Goal: Task Accomplishment & Management: Manage account settings

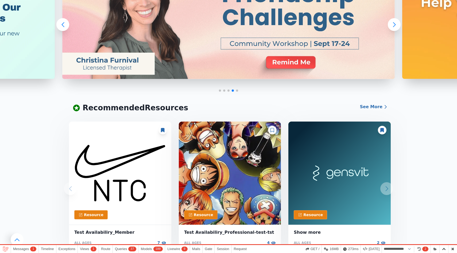
scroll to position [134, 0]
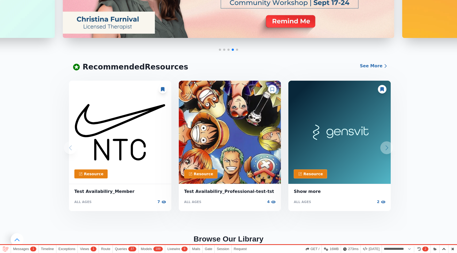
click at [274, 90] on div at bounding box center [272, 89] width 9 height 9
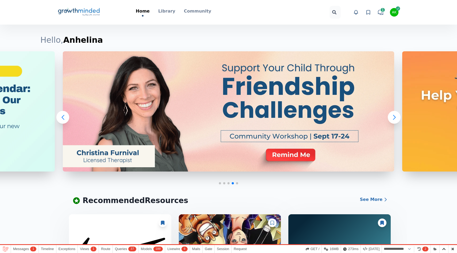
scroll to position [0, 0]
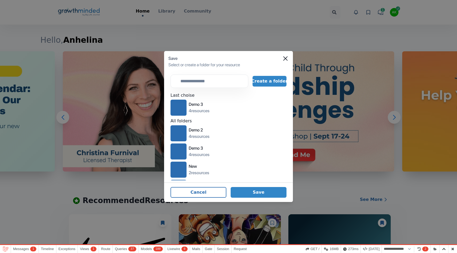
select select "**********"
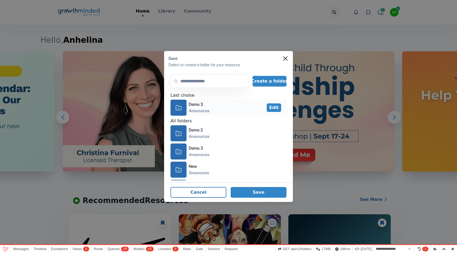
click at [178, 108] on icon "icon-folder" at bounding box center [179, 108] width 6 height 8
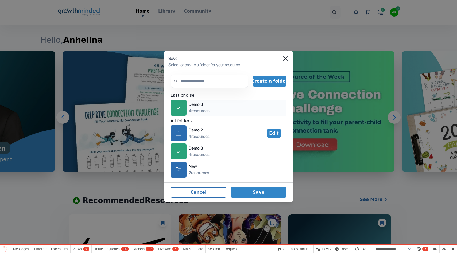
click at [180, 143] on div "icon-folder Demo 2 4 resources Edit icon-check Demo 3 4 resources icon-folder N…" at bounding box center [228, 160] width 116 height 71
click at [181, 133] on icon at bounding box center [178, 133] width 5 height 5
click at [183, 170] on div "icon-folder" at bounding box center [178, 170] width 16 height 16
click at [192, 82] on input "text" at bounding box center [209, 81] width 78 height 13
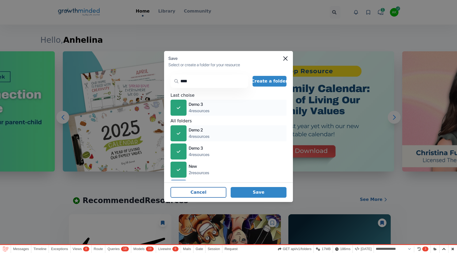
type input "*****"
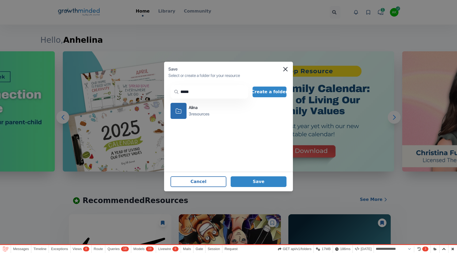
drag, startPoint x: 196, startPoint y: 92, endPoint x: 169, endPoint y: 92, distance: 26.2
click at [169, 92] on div "search ***** Create a folder icon-folder Alina 3 resources" at bounding box center [228, 127] width 129 height 89
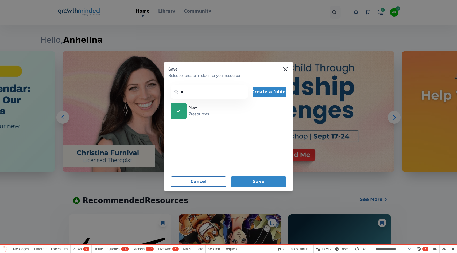
type input "*"
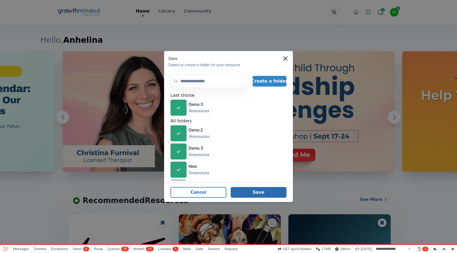
click at [254, 194] on button "Save" at bounding box center [259, 192] width 56 height 11
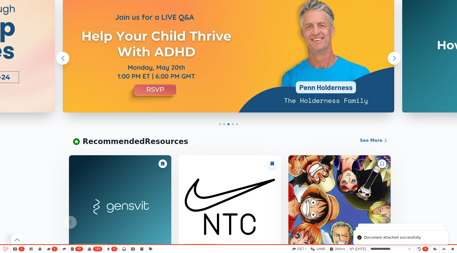
scroll to position [60, 0]
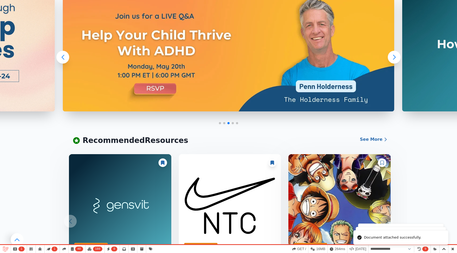
click at [271, 164] on icon at bounding box center [271, 163] width 3 height 4
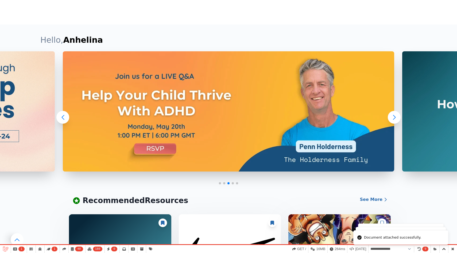
scroll to position [0, 0]
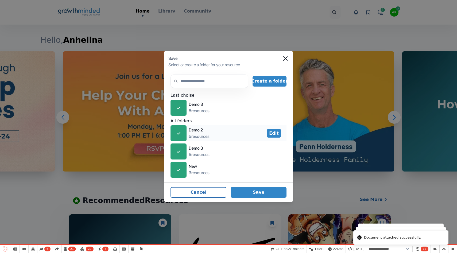
click at [178, 130] on div "icon-check" at bounding box center [178, 133] width 16 height 16
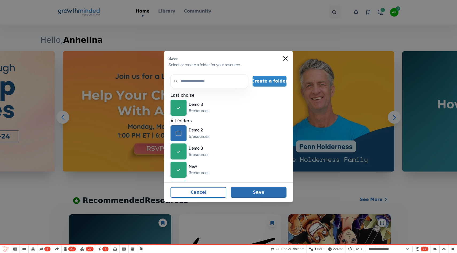
click at [254, 192] on button "Save" at bounding box center [259, 192] width 56 height 11
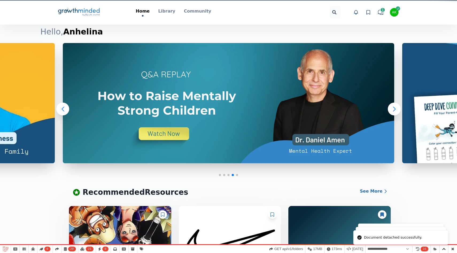
scroll to position [30, 0]
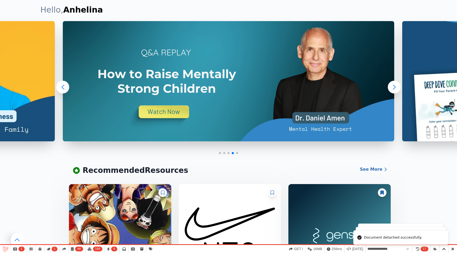
click at [273, 191] on icon at bounding box center [272, 192] width 4 height 4
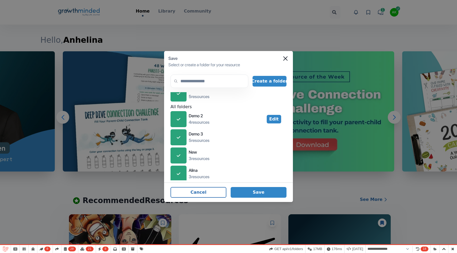
scroll to position [15, 0]
click at [285, 60] on icon "Close" at bounding box center [285, 58] width 4 height 4
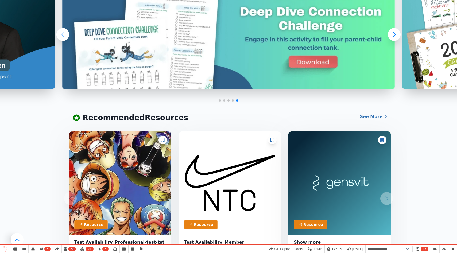
scroll to position [141, 0]
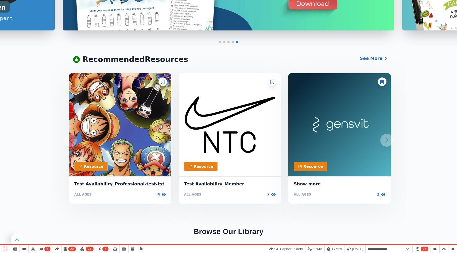
click at [274, 82] on icon at bounding box center [272, 82] width 4 height 4
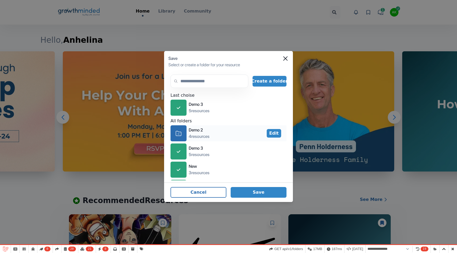
scroll to position [18, 0]
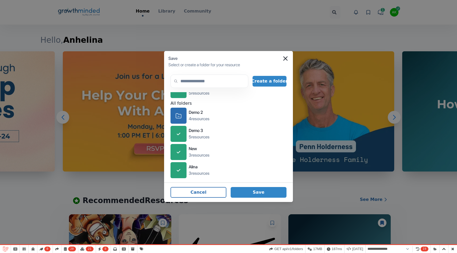
click at [286, 57] on icon "Close" at bounding box center [285, 58] width 4 height 4
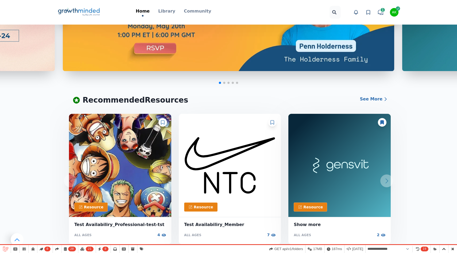
scroll to position [100, 0]
click at [271, 122] on icon at bounding box center [272, 122] width 4 height 4
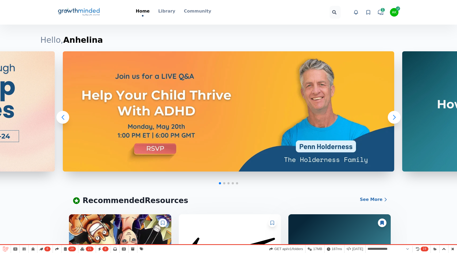
scroll to position [0, 0]
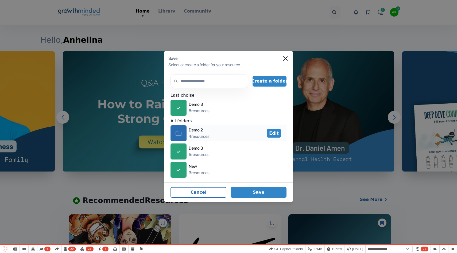
click at [180, 133] on icon "icon-folder" at bounding box center [179, 133] width 6 height 8
click at [263, 194] on button "Save" at bounding box center [259, 192] width 56 height 11
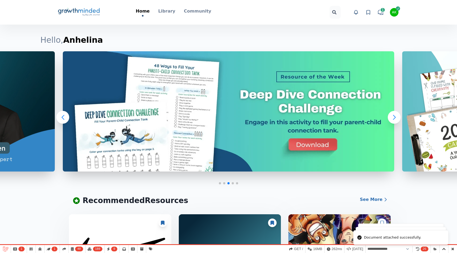
click at [274, 224] on icon at bounding box center [271, 223] width 3 height 4
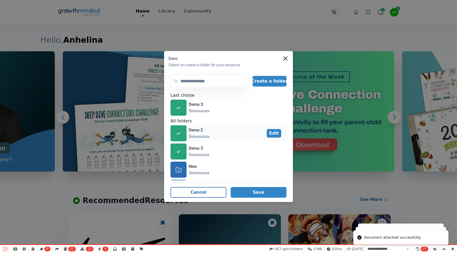
click at [180, 133] on icon "icon-check" at bounding box center [179, 133] width 4 height 3
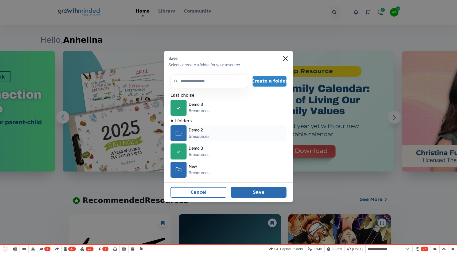
click at [257, 191] on button "Save" at bounding box center [259, 192] width 56 height 11
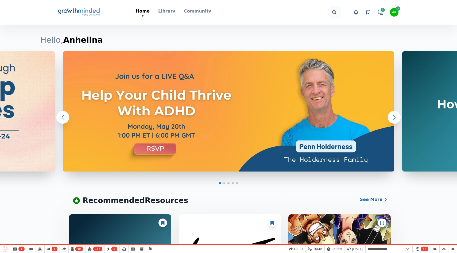
scroll to position [97, 0]
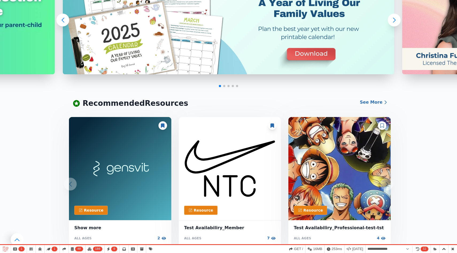
click at [275, 123] on div at bounding box center [272, 125] width 9 height 9
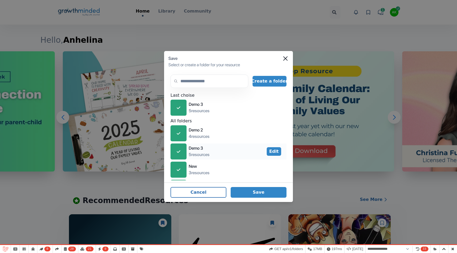
scroll to position [18, 0]
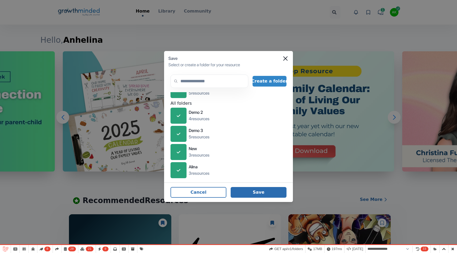
click at [259, 194] on button "Save" at bounding box center [259, 192] width 56 height 11
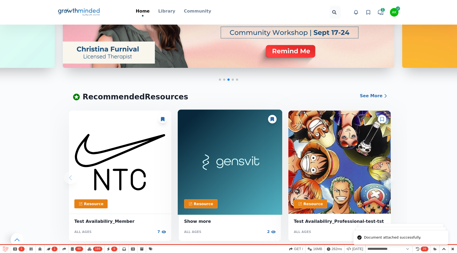
scroll to position [0, 0]
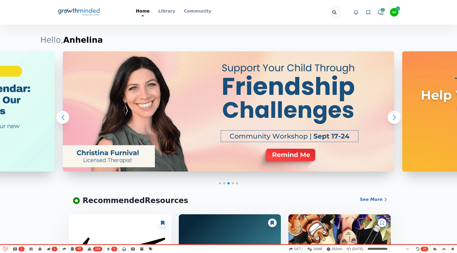
click at [367, 16] on link "View favorites" at bounding box center [368, 12] width 8 height 8
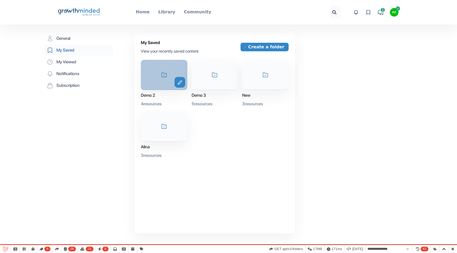
click at [163, 81] on div "icon-folder edit" at bounding box center [164, 75] width 46 height 30
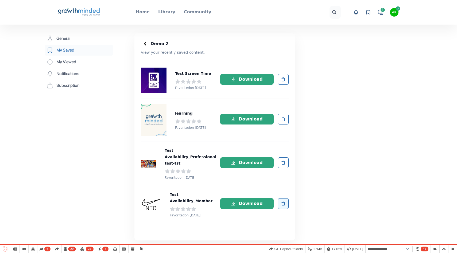
click at [285, 203] on icon "button" at bounding box center [283, 203] width 3 height 0
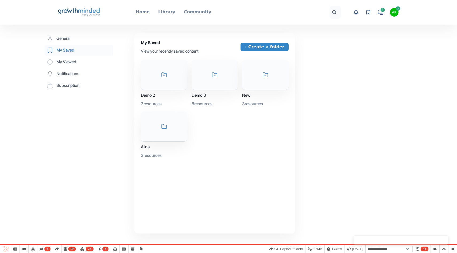
click at [147, 13] on p "Home" at bounding box center [143, 12] width 14 height 6
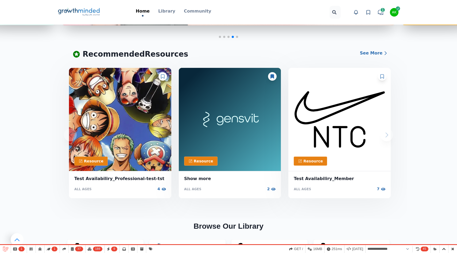
scroll to position [131, 0]
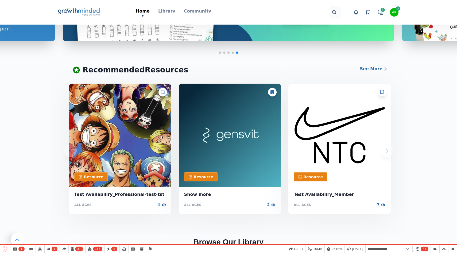
click at [382, 96] on div at bounding box center [382, 92] width 9 height 9
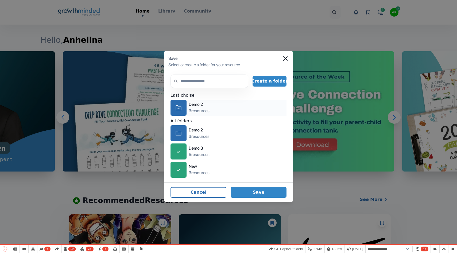
click at [180, 114] on div "icon-folder" at bounding box center [178, 108] width 16 height 16
click at [264, 203] on div "Save Select or create a folder for your resource search Create a folder Last ch…" at bounding box center [228, 126] width 457 height 253
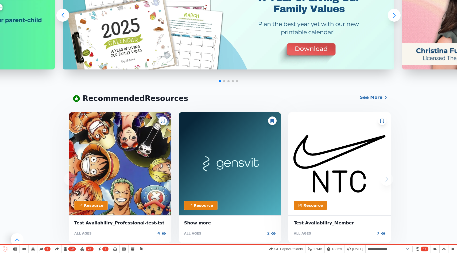
scroll to position [114, 0]
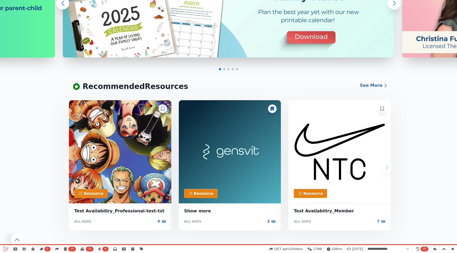
click at [383, 110] on icon at bounding box center [381, 109] width 3 height 4
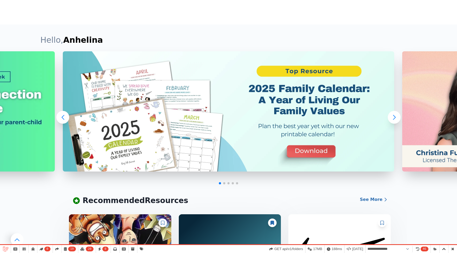
scroll to position [0, 0]
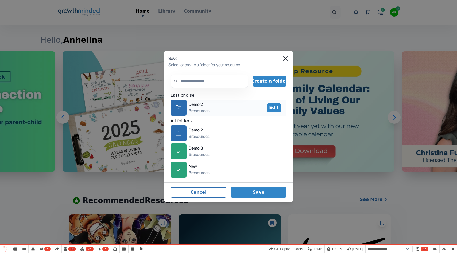
click at [180, 105] on icon "icon-folder" at bounding box center [179, 108] width 6 height 8
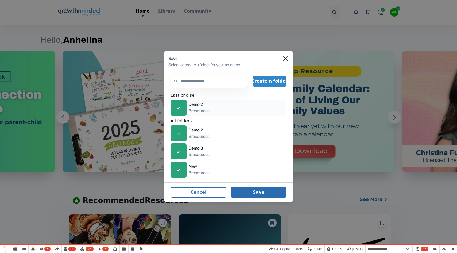
click at [250, 192] on button "Save" at bounding box center [259, 192] width 56 height 11
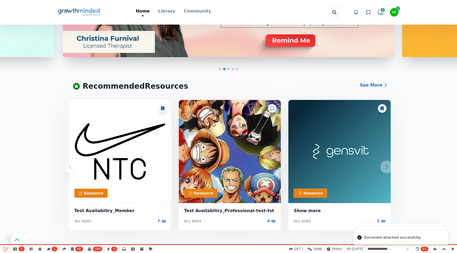
scroll to position [114, 0]
click at [272, 67] on div at bounding box center [228, 2] width 331 height 131
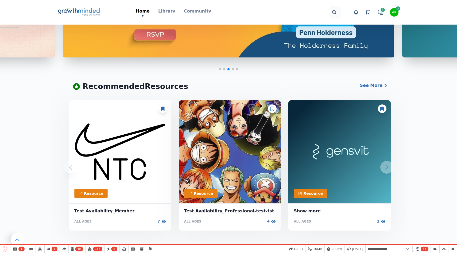
click at [368, 12] on icon at bounding box center [367, 12] width 5 height 5
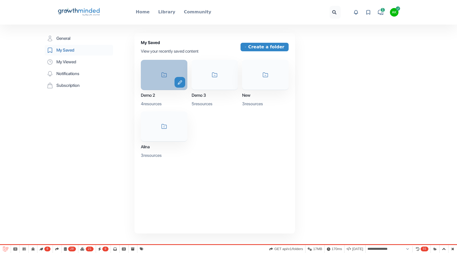
click at [159, 80] on div "icon-folder edit" at bounding box center [164, 75] width 46 height 30
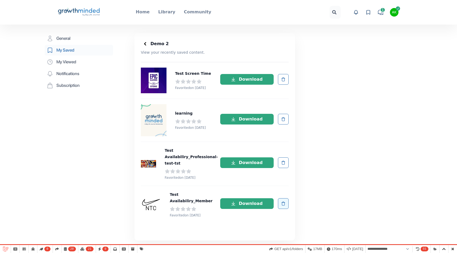
click at [282, 203] on icon "button" at bounding box center [283, 203] width 4 height 6
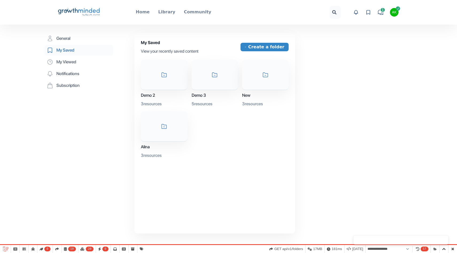
click at [90, 10] on icon at bounding box center [88, 10] width 21 height 5
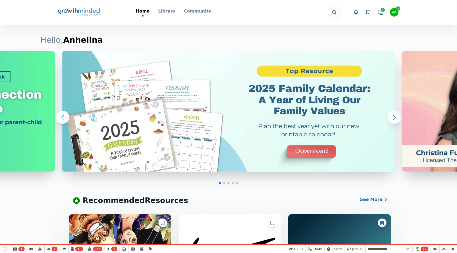
scroll to position [58, 0]
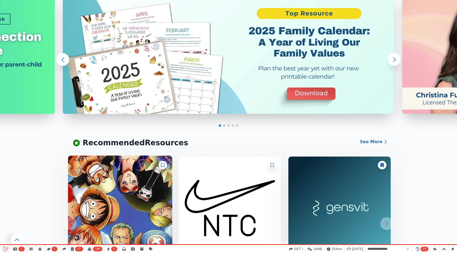
click at [124, 188] on img at bounding box center [120, 207] width 104 height 105
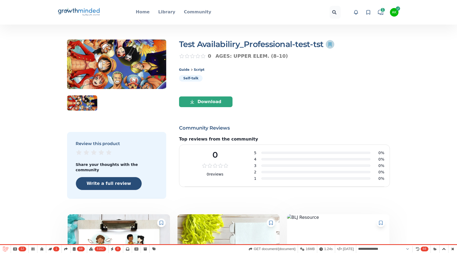
click at [329, 45] on icon at bounding box center [329, 44] width 3 height 5
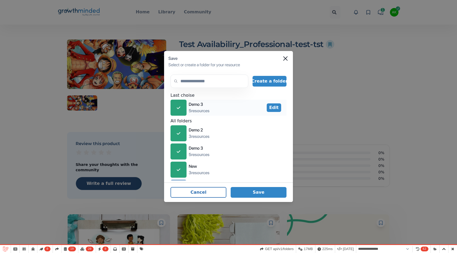
click at [175, 106] on div "icon-check" at bounding box center [178, 108] width 16 height 16
click at [178, 109] on icon "icon-folder" at bounding box center [179, 108] width 6 height 8
click at [263, 198] on footer "Cancel Save" at bounding box center [228, 192] width 129 height 20
click at [266, 193] on button "Save" at bounding box center [259, 192] width 56 height 11
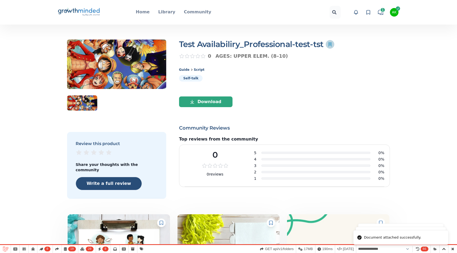
click at [331, 46] on icon at bounding box center [329, 44] width 3 height 5
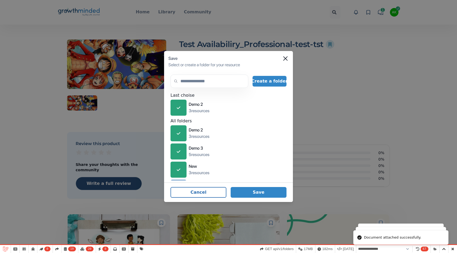
click at [282, 57] on div "Save" at bounding box center [228, 58] width 120 height 6
click at [283, 58] on div "Save" at bounding box center [228, 58] width 120 height 6
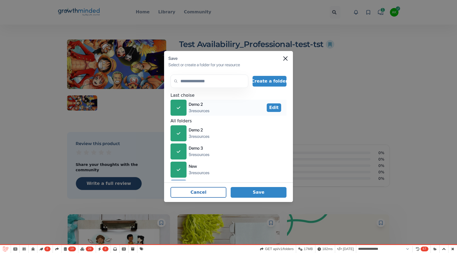
click at [175, 110] on div "icon-check" at bounding box center [178, 108] width 16 height 16
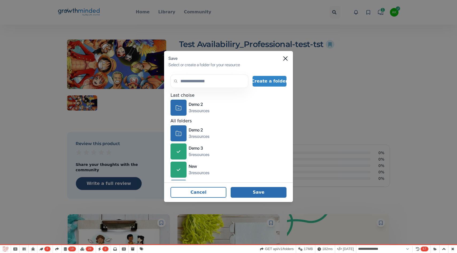
click at [270, 191] on button "Save" at bounding box center [259, 192] width 56 height 11
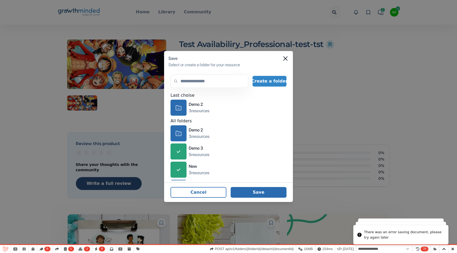
click at [248, 190] on button "Save" at bounding box center [259, 192] width 56 height 11
click at [284, 58] on icon "Close" at bounding box center [285, 58] width 4 height 4
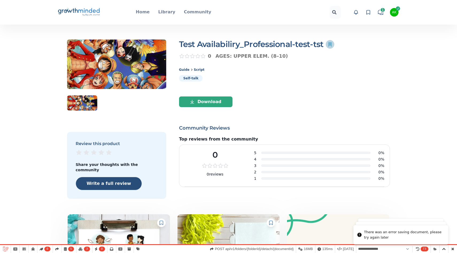
click at [329, 46] on circle at bounding box center [330, 44] width 9 height 9
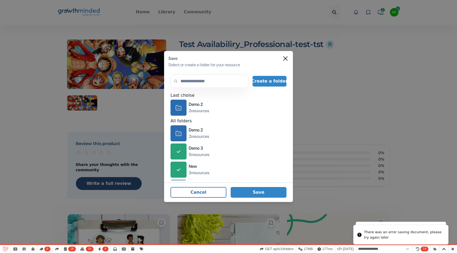
click at [169, 111] on div "search Create a folder Last choise icon-folder Demo 2 2 resources All folders i…" at bounding box center [228, 127] width 129 height 110
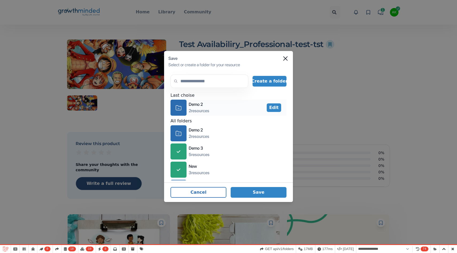
click at [179, 111] on icon "icon-folder" at bounding box center [179, 108] width 6 height 8
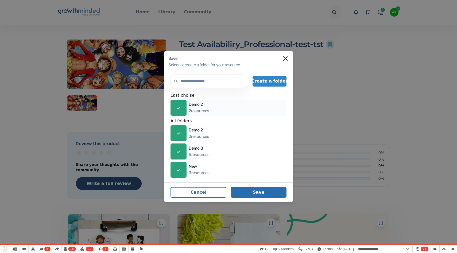
click at [252, 194] on button "Save" at bounding box center [259, 192] width 56 height 11
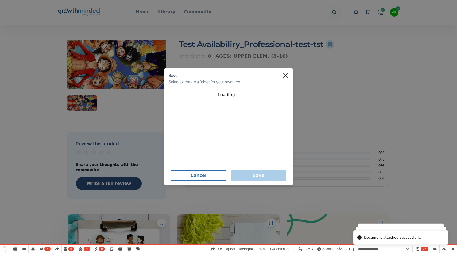
select select "**********"
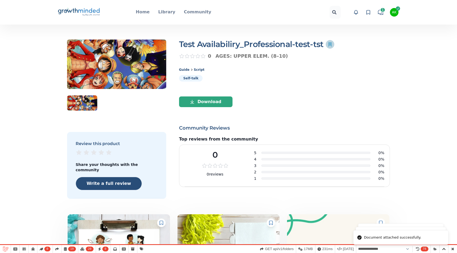
click at [331, 46] on icon at bounding box center [329, 44] width 3 height 5
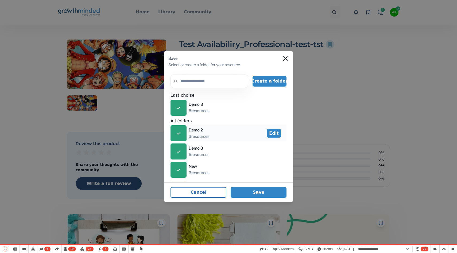
click at [184, 130] on div "icon-check" at bounding box center [178, 133] width 16 height 16
click at [272, 186] on footer "Cancel Save" at bounding box center [228, 192] width 129 height 20
click at [271, 193] on button "Save" at bounding box center [259, 192] width 56 height 11
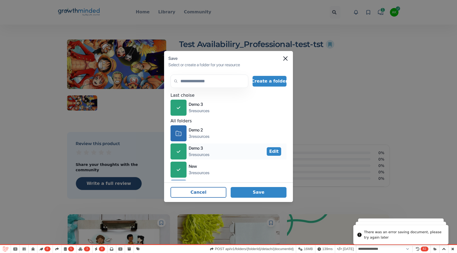
click at [181, 155] on div "icon-check" at bounding box center [178, 151] width 16 height 16
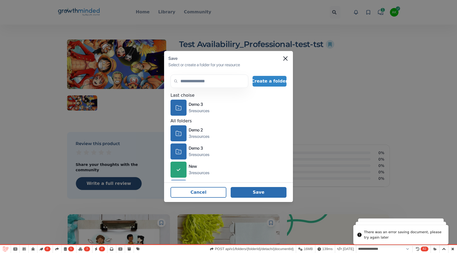
click at [259, 193] on button "Save" at bounding box center [259, 192] width 56 height 11
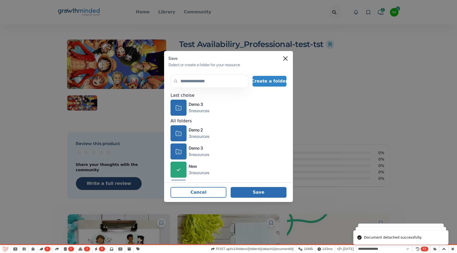
select select "**********"
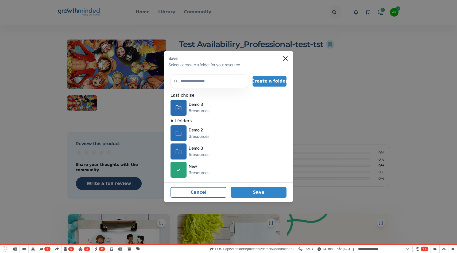
click at [256, 23] on div "Save Select or create a folder for your resource search Create a folder Last ch…" at bounding box center [228, 126] width 457 height 253
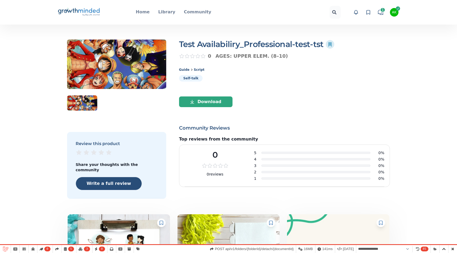
click at [87, 22] on div "Big Life Journal GrowthMinded Logo .cls-1{fill:#1b4c76}.cls-2{fill:#294e79}.cls…" at bounding box center [228, 12] width 342 height 25
click at [82, 6] on icon "Big Life Journal GrowthMinded Logo .cls-1{fill:#1b4c76}.cls-2{fill:#294e79}.cls…" at bounding box center [78, 12] width 43 height 13
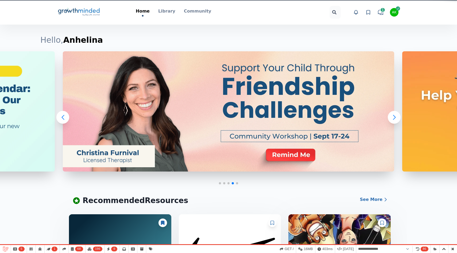
select select "**********"
